Goal: Information Seeking & Learning: Learn about a topic

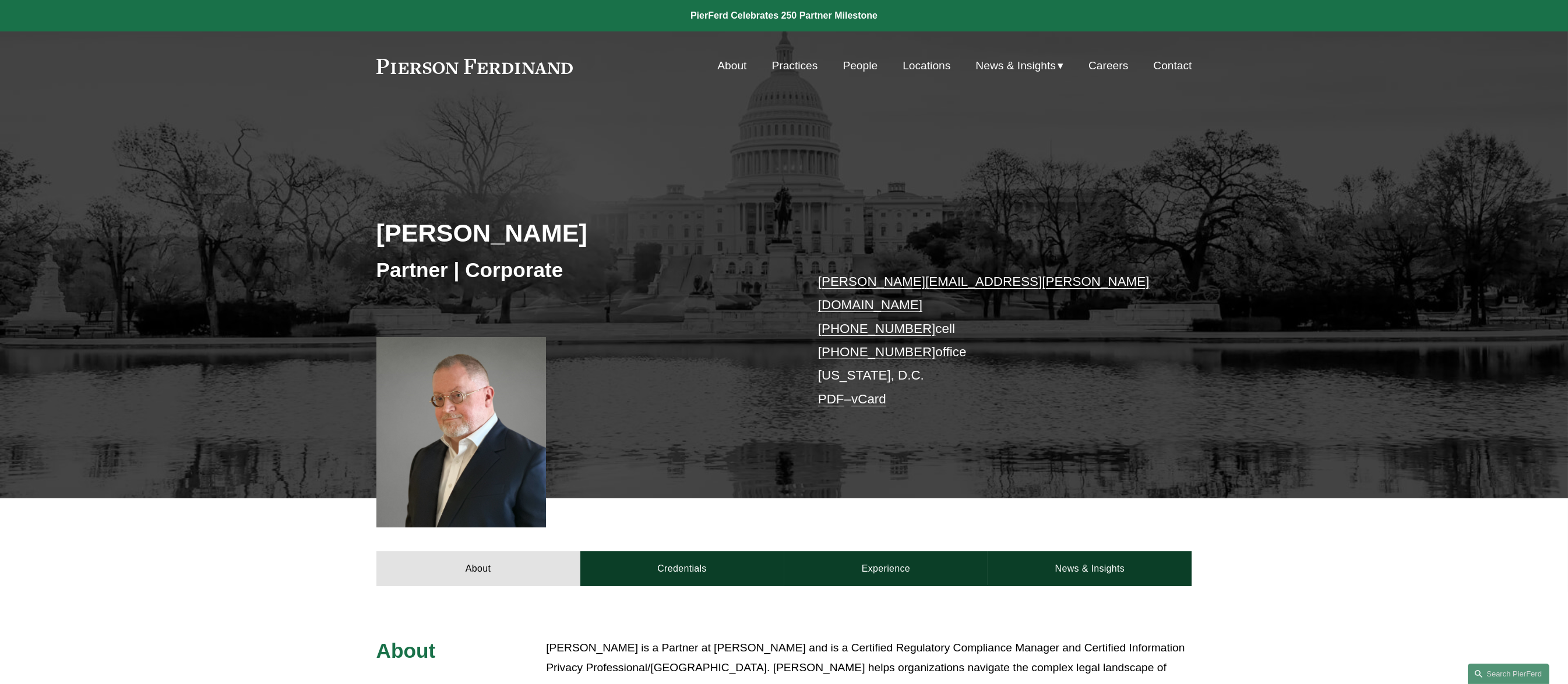
click at [856, 65] on link "People" at bounding box center [859, 66] width 35 height 22
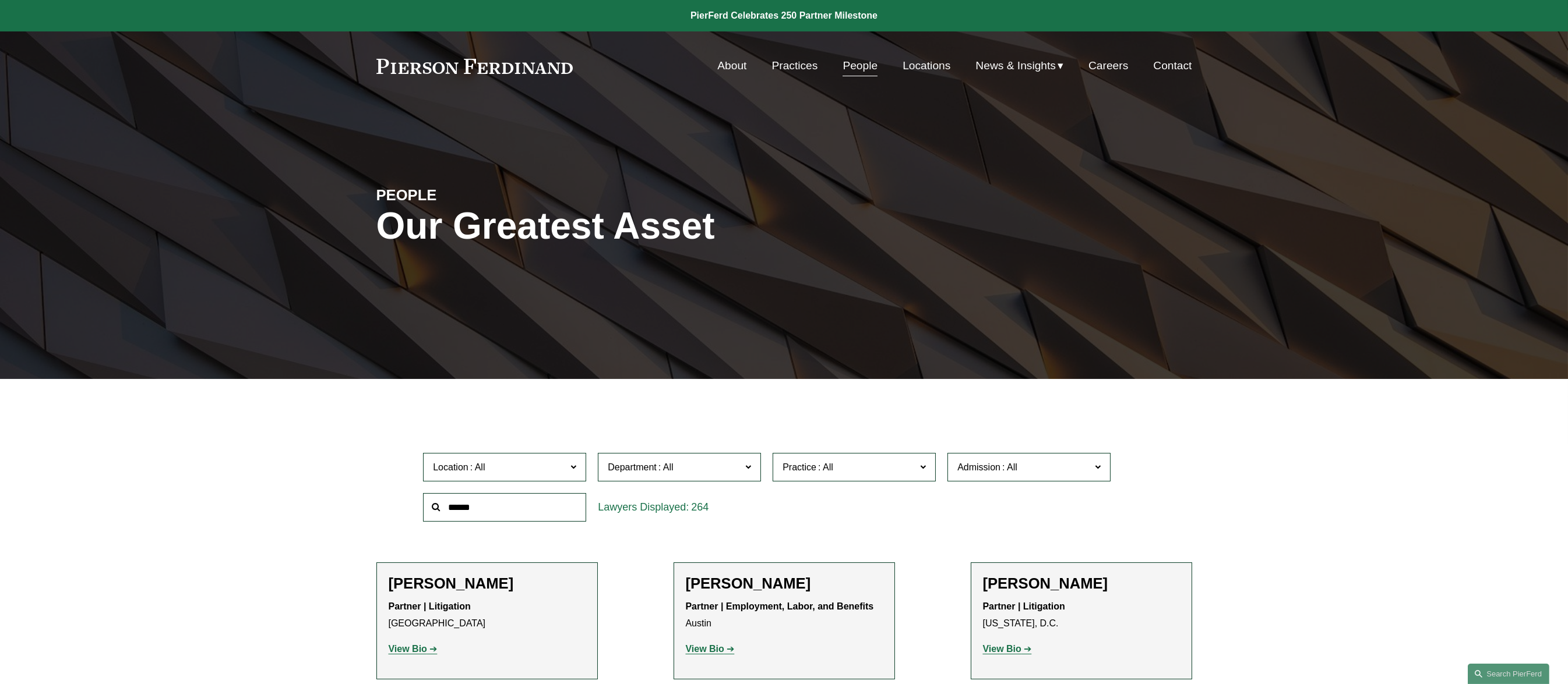
click at [522, 505] on input "text" at bounding box center [504, 508] width 163 height 29
type input "***"
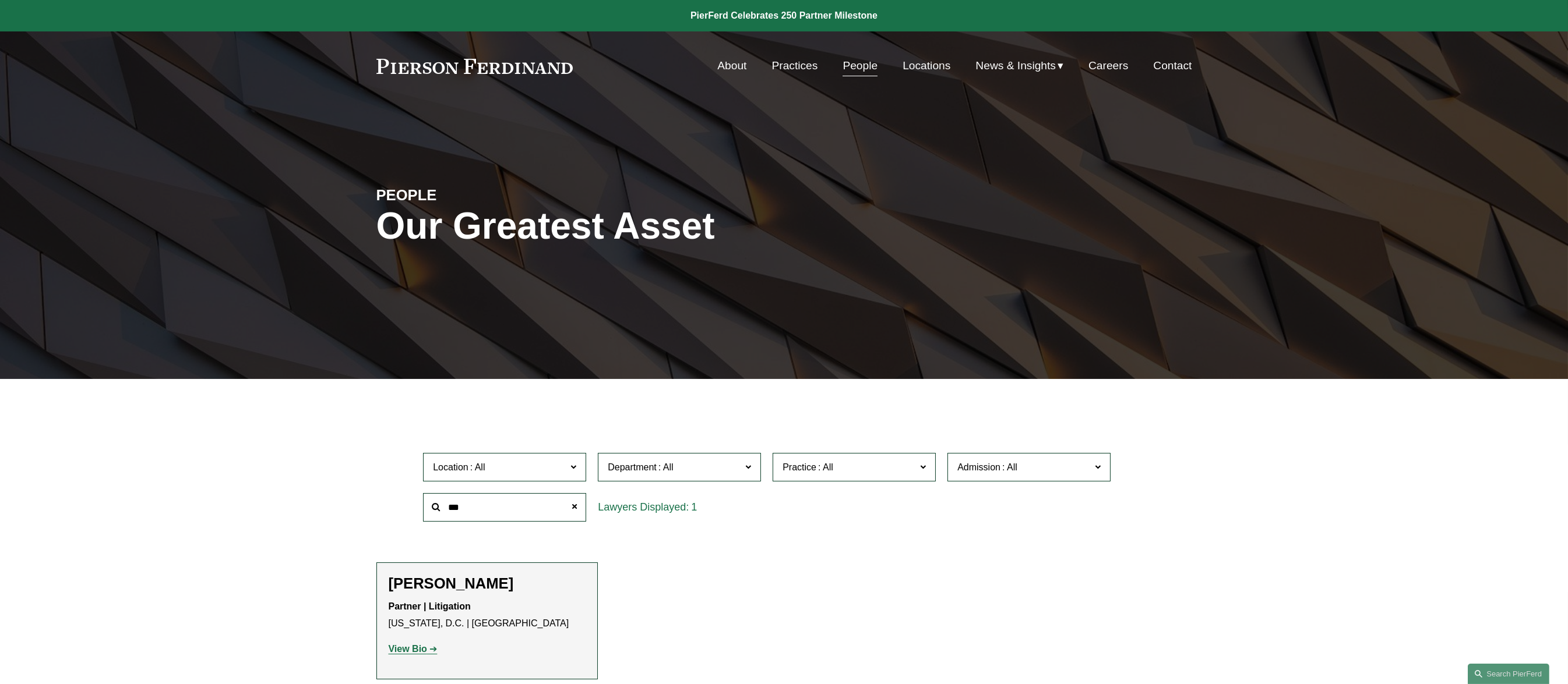
click at [399, 647] on strong "View Bio" at bounding box center [407, 649] width 38 height 10
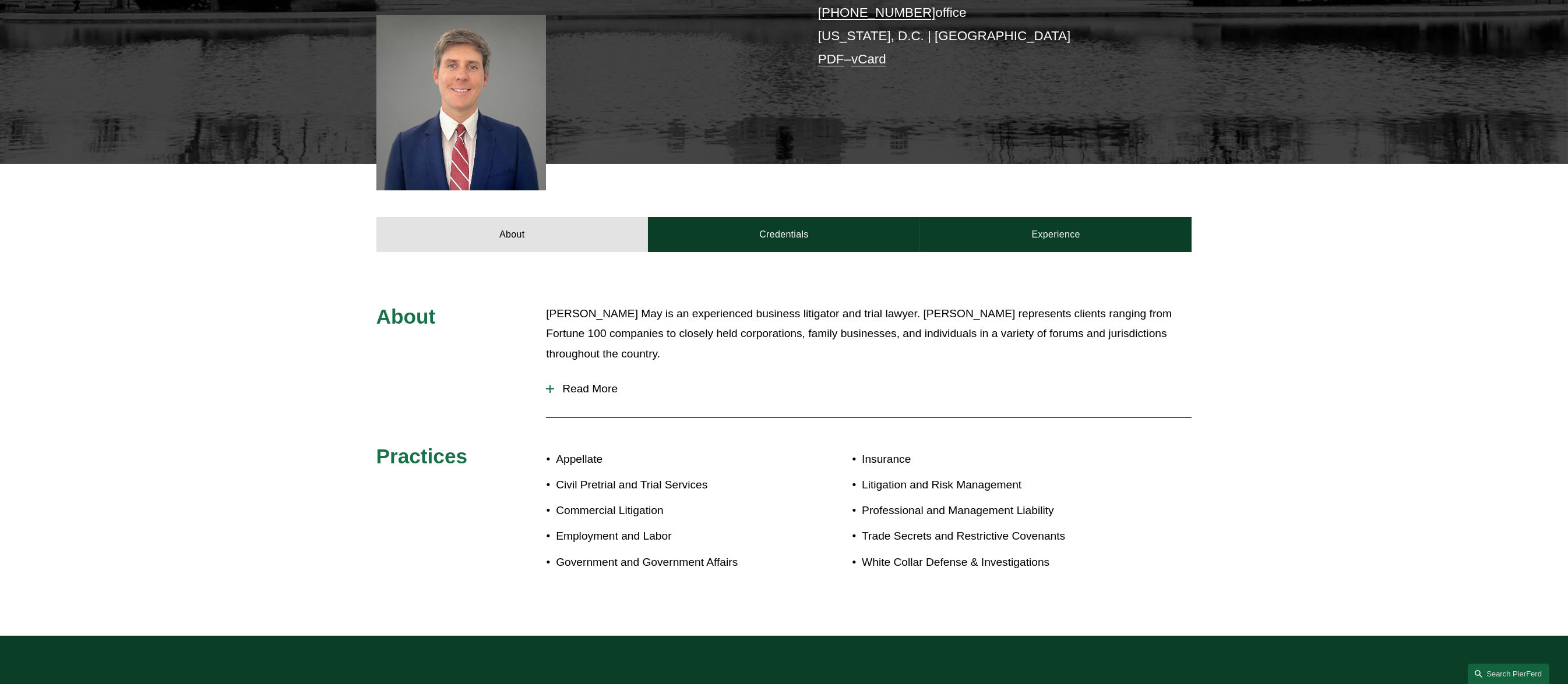
scroll to position [323, 0]
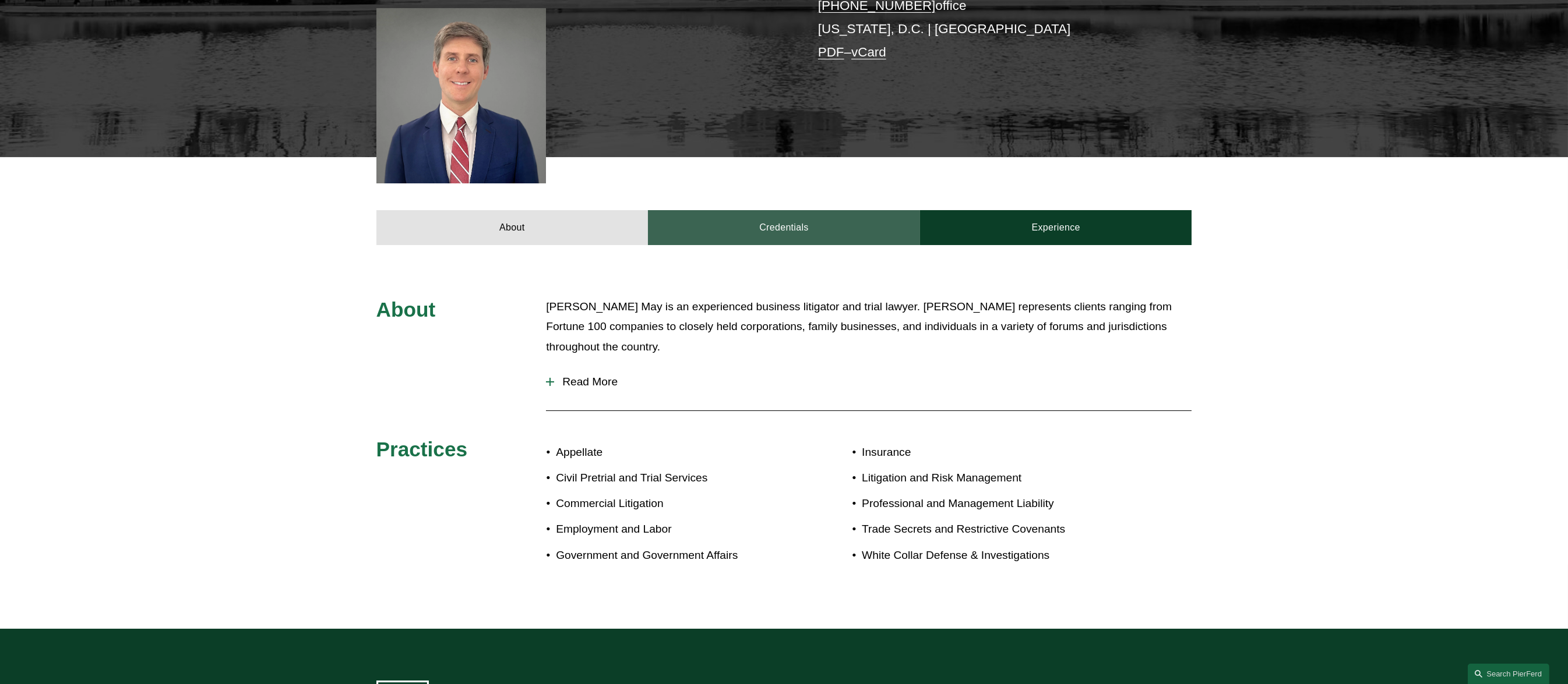
click at [790, 225] on link "Credentials" at bounding box center [783, 227] width 272 height 35
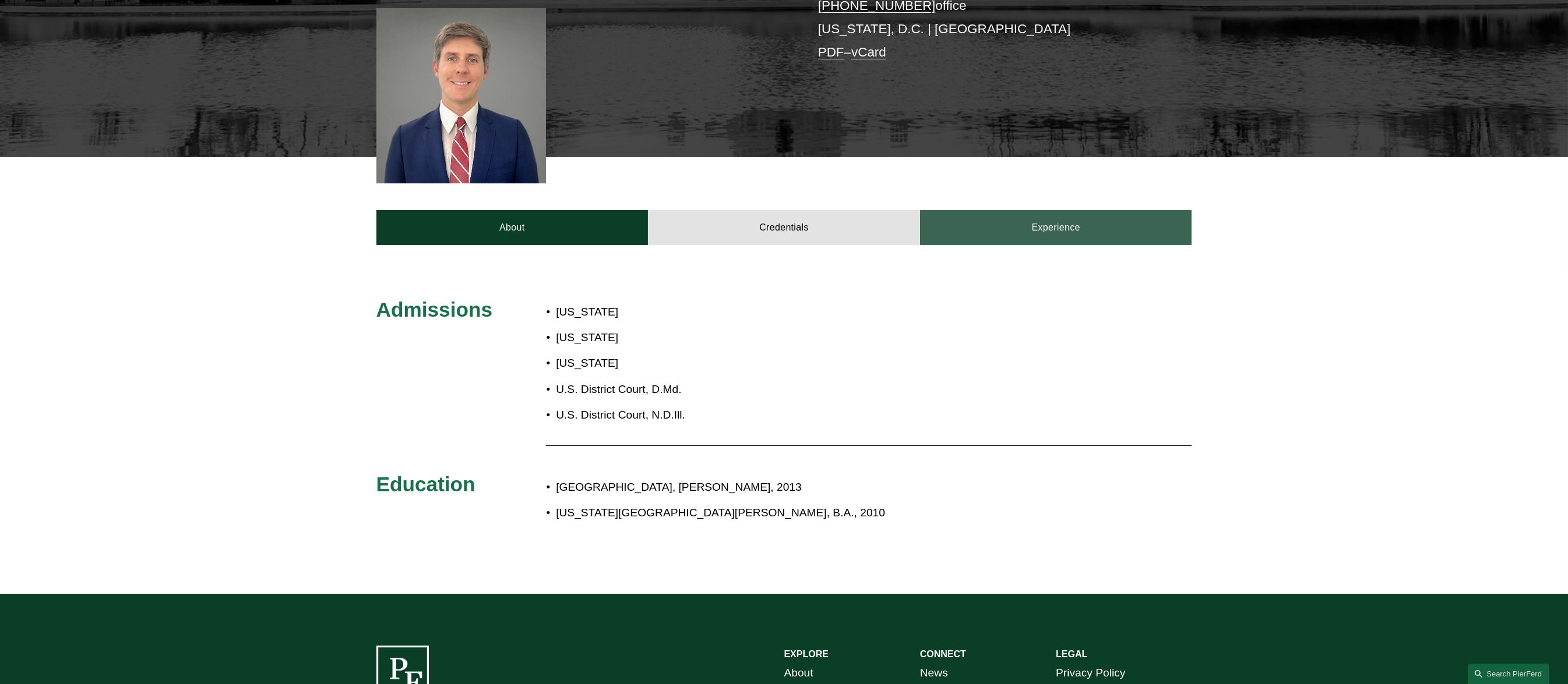
click at [1034, 224] on link "Experience" at bounding box center [1055, 227] width 272 height 35
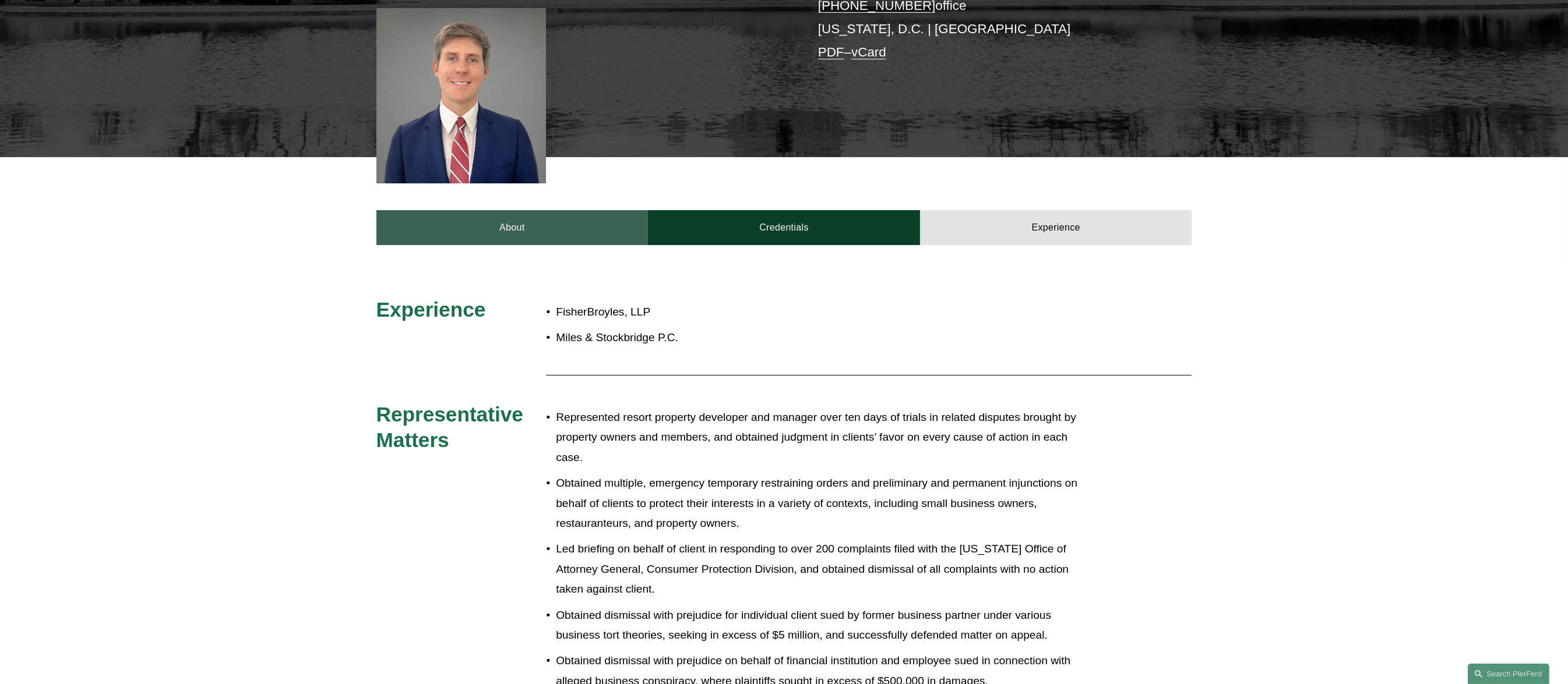
click at [458, 227] on link "About" at bounding box center [512, 227] width 272 height 35
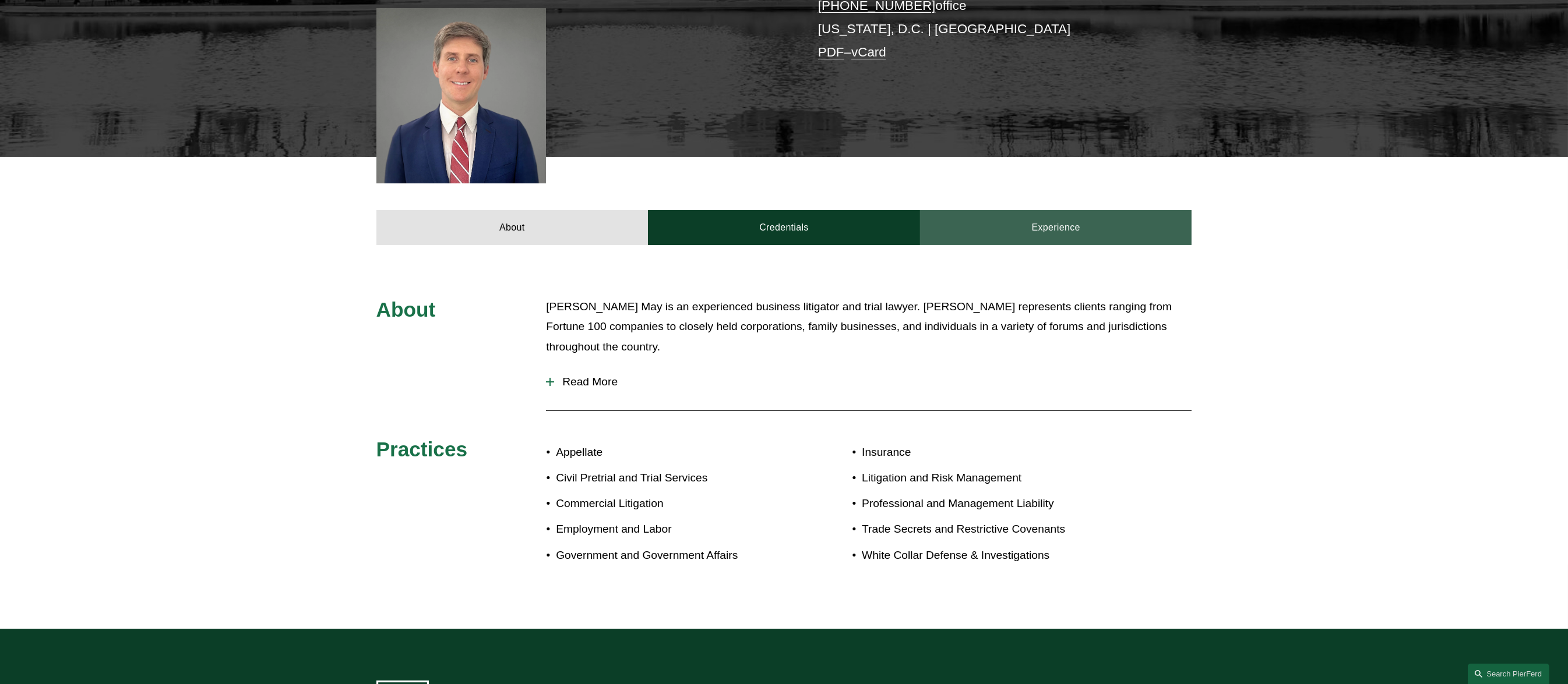
click at [1073, 228] on link "Experience" at bounding box center [1055, 227] width 272 height 35
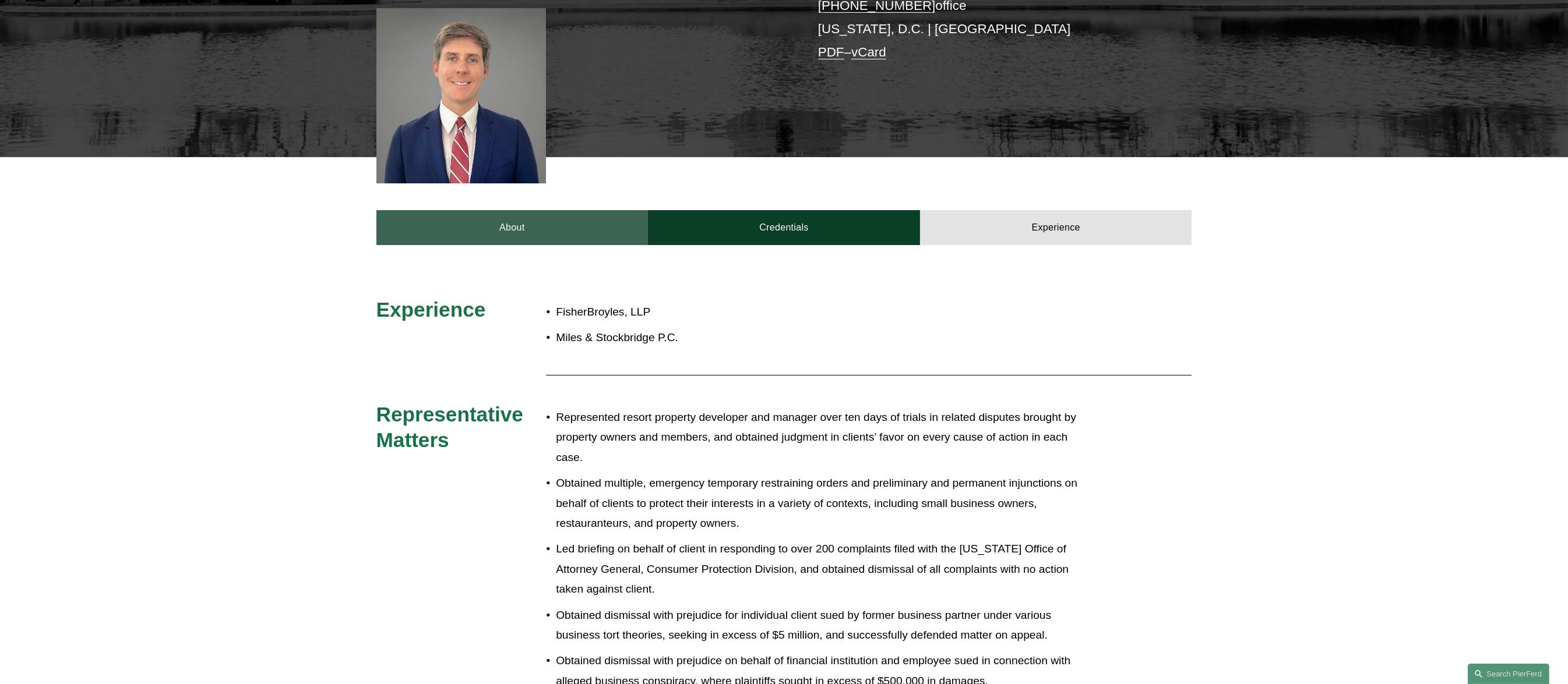
click at [555, 218] on link "About" at bounding box center [512, 227] width 272 height 35
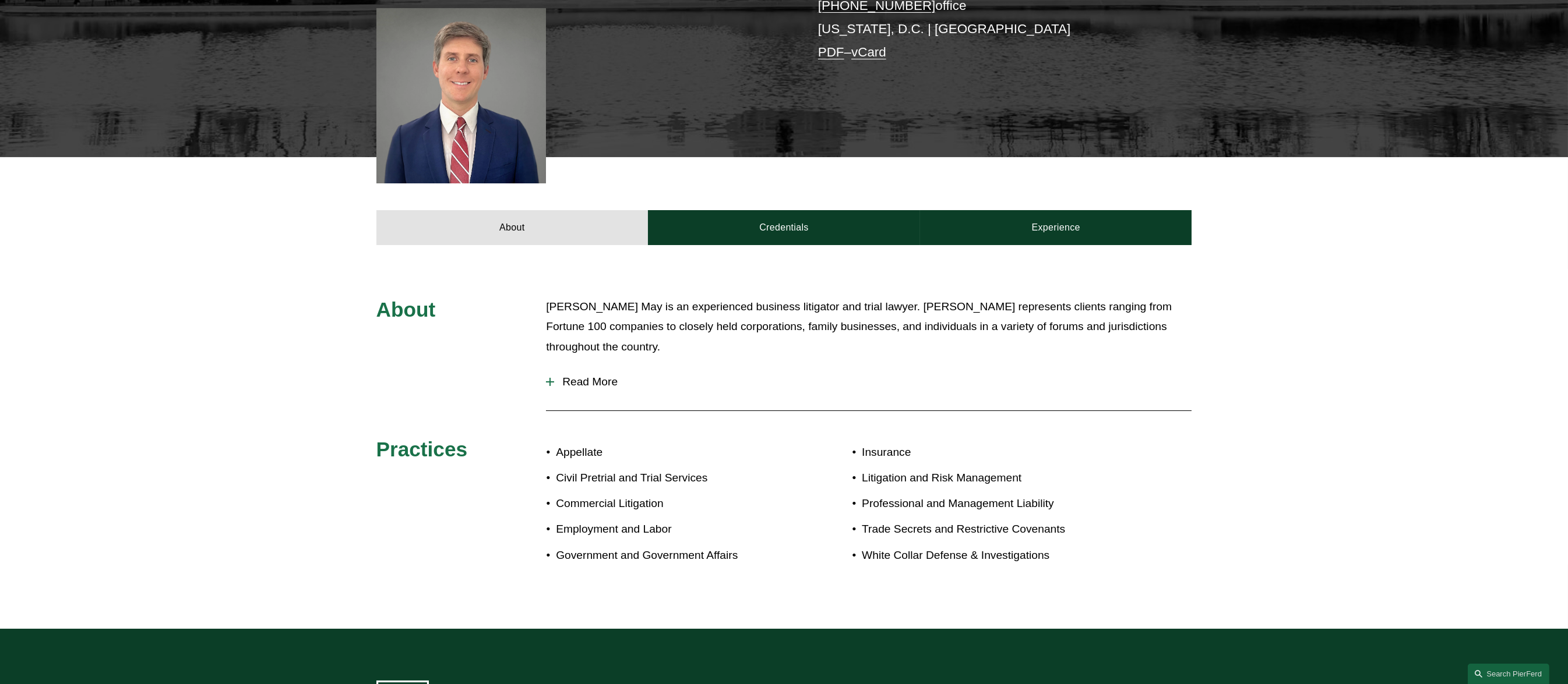
click at [593, 380] on span "Read More" at bounding box center [872, 381] width 637 height 13
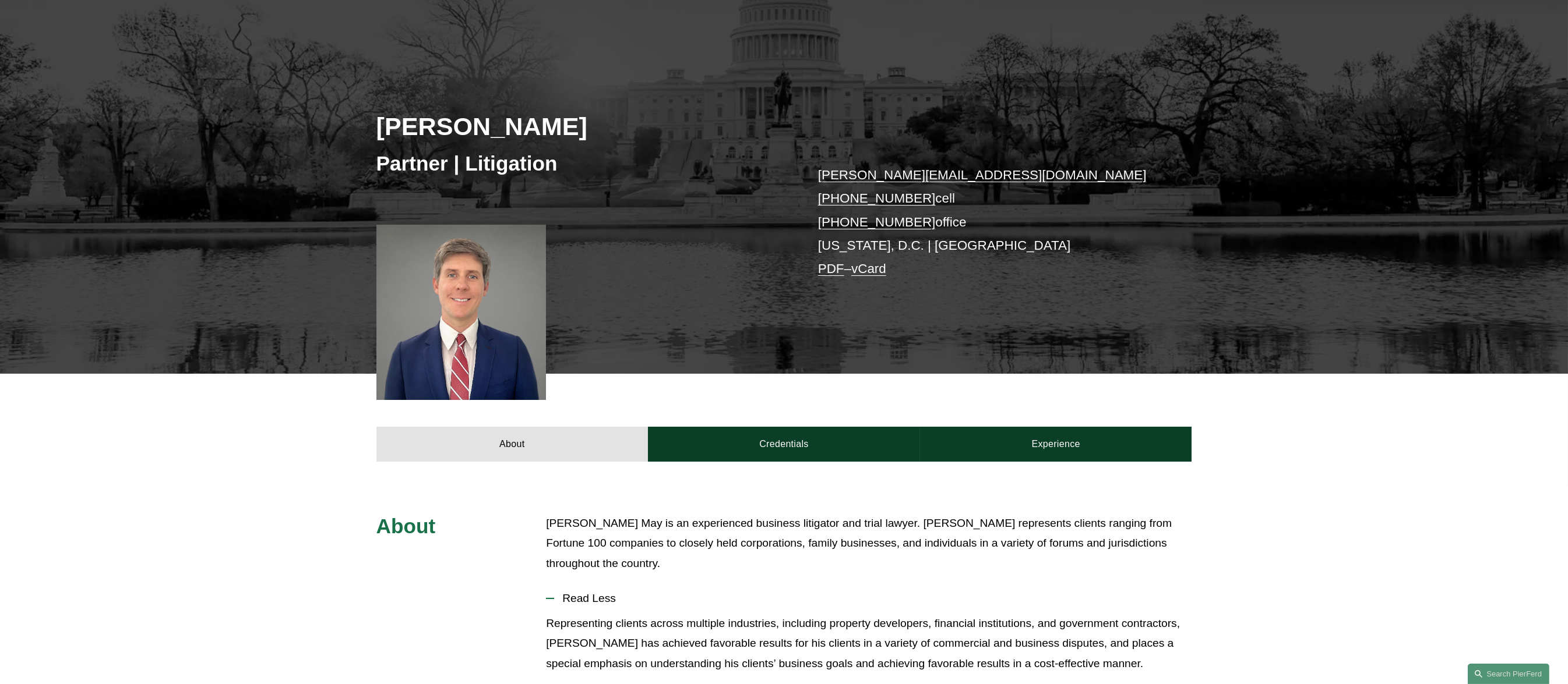
scroll to position [130, 0]
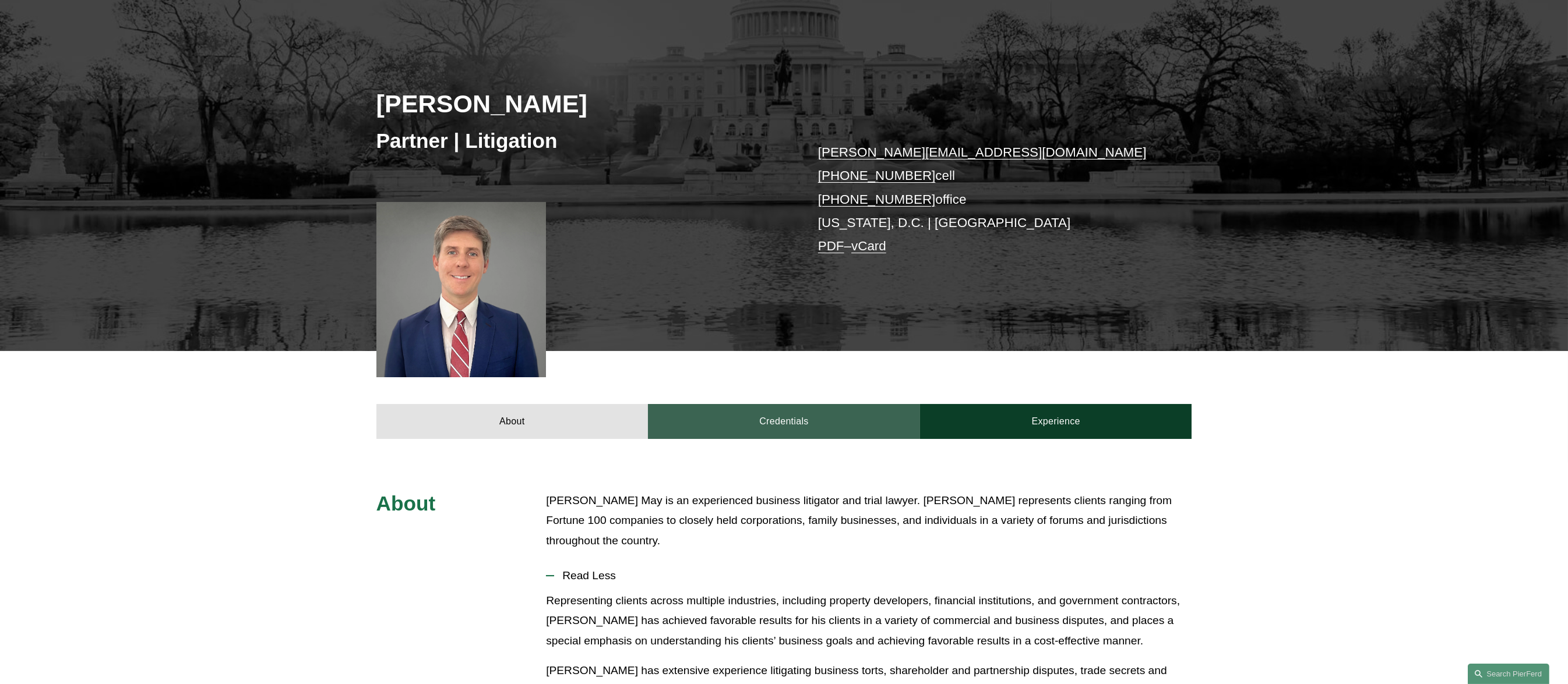
click at [755, 428] on link "Credentials" at bounding box center [783, 421] width 272 height 35
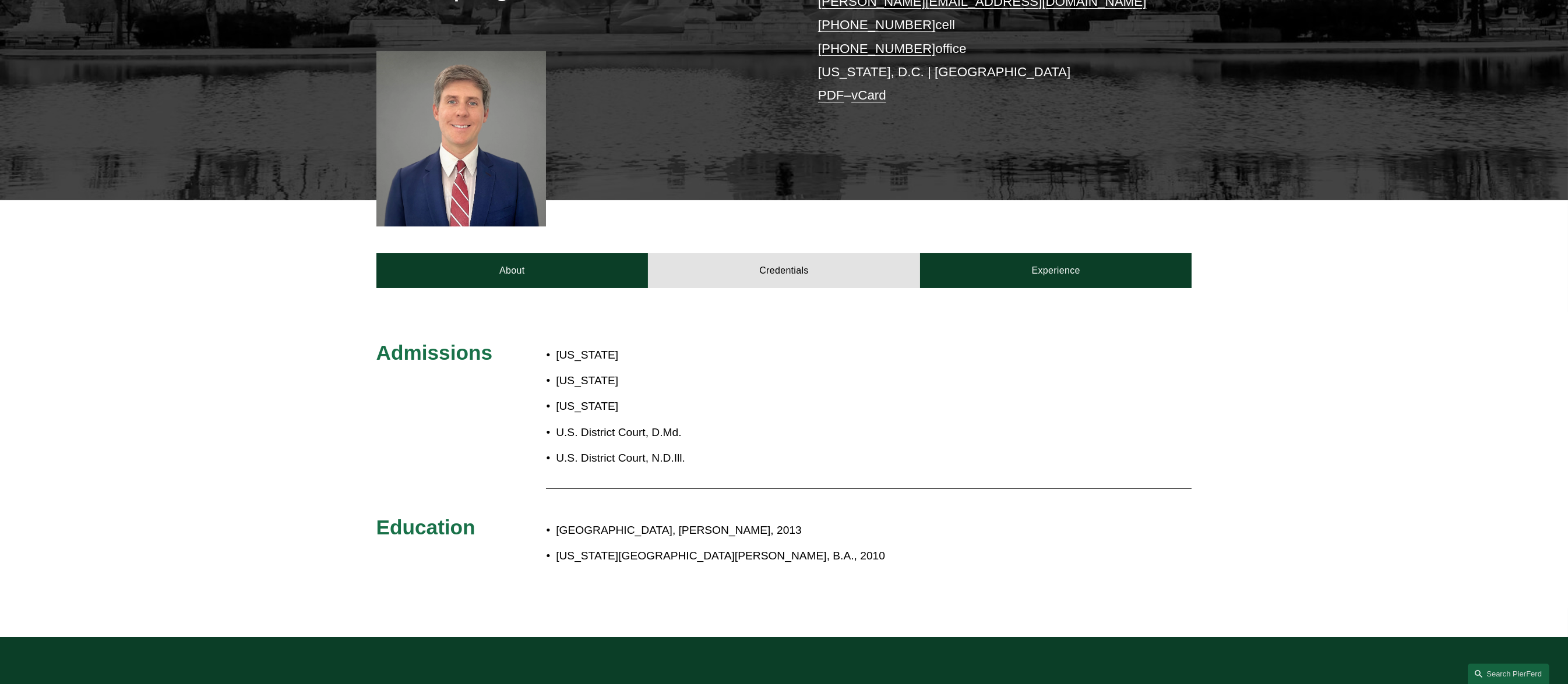
scroll to position [0, 0]
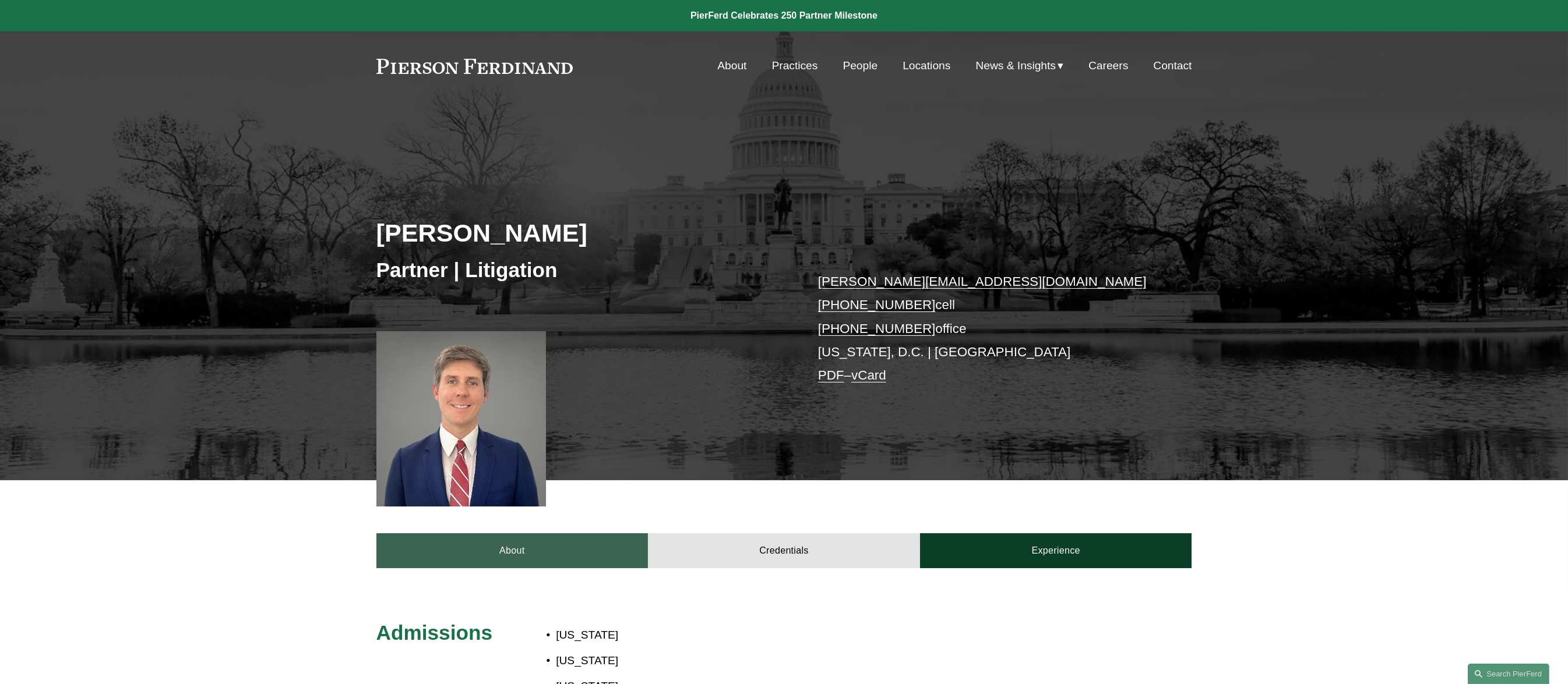
click at [534, 547] on link "About" at bounding box center [512, 551] width 272 height 35
